Goal: Navigation & Orientation: Find specific page/section

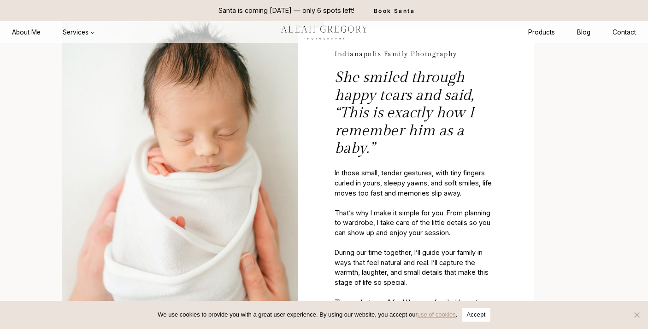
scroll to position [311, 0]
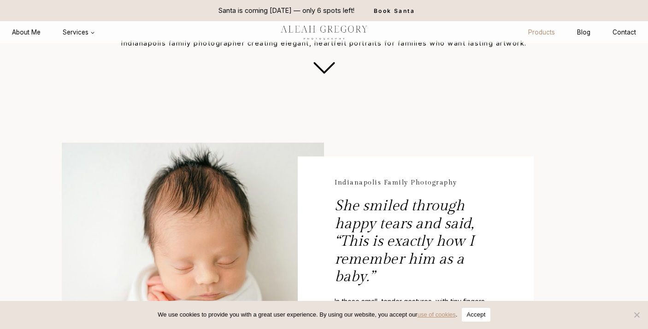
click at [551, 29] on link "Products" at bounding box center [541, 32] width 49 height 17
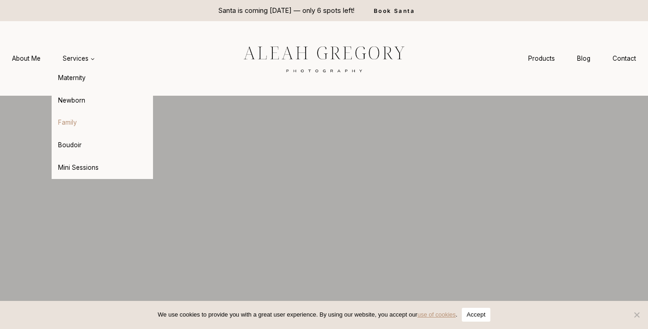
click at [67, 125] on link "Family" at bounding box center [102, 123] width 101 height 22
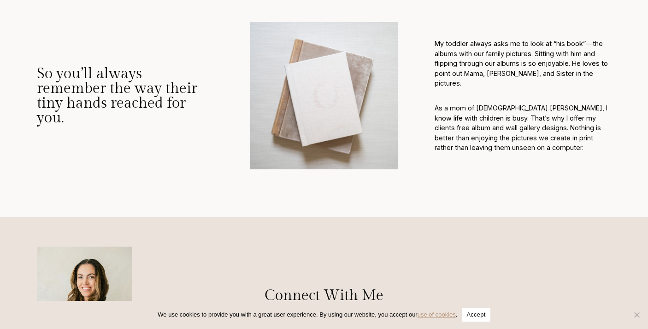
scroll to position [3511, 0]
